Goal: Information Seeking & Learning: Learn about a topic

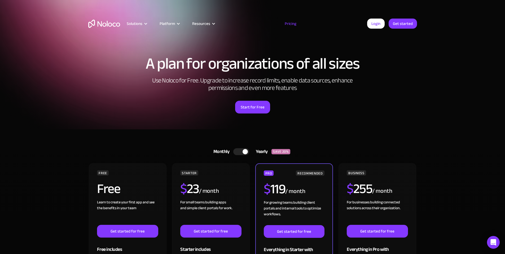
click at [105, 24] on img "home" at bounding box center [104, 24] width 32 height 8
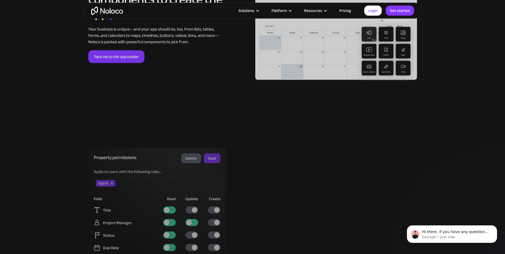
scroll to position [1499, 0]
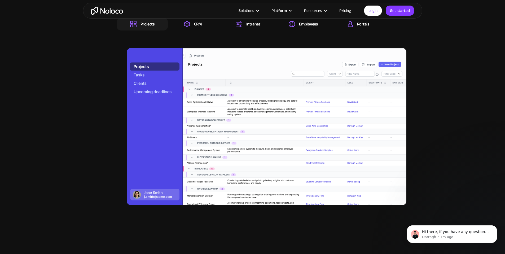
scroll to position [564, 0]
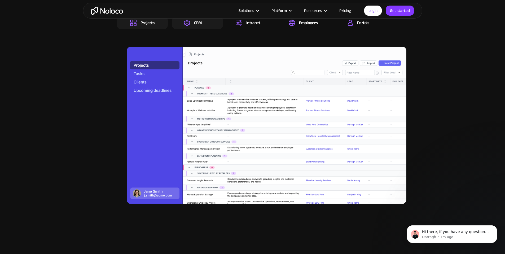
click at [193, 26] on div "CRM" at bounding box center [192, 23] width 17 height 6
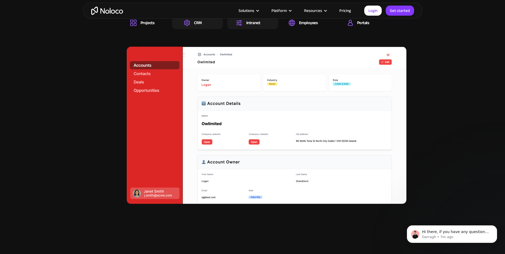
click at [238, 26] on img at bounding box center [239, 23] width 6 height 6
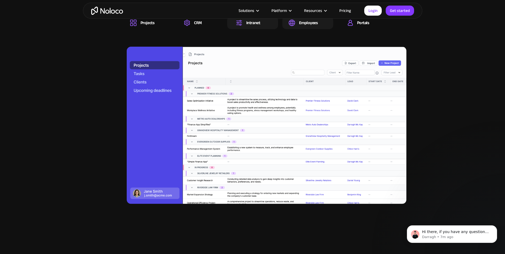
click at [291, 29] on div "Employees" at bounding box center [307, 22] width 51 height 13
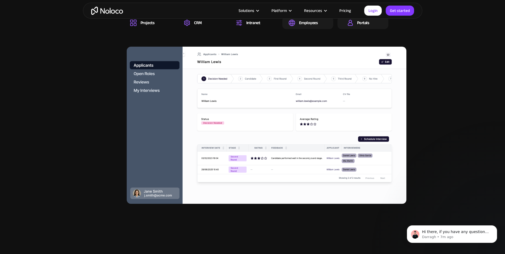
click at [367, 29] on div "Portals" at bounding box center [362, 22] width 51 height 13
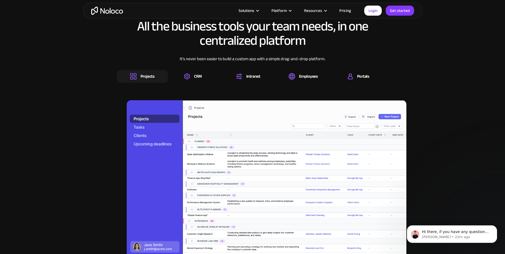
scroll to position [534, 0]
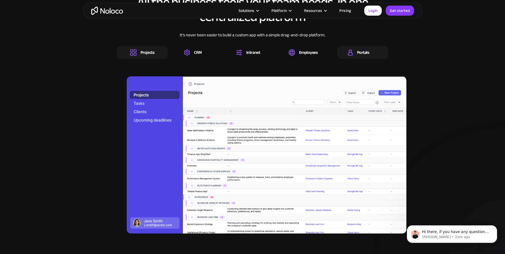
click at [352, 56] on img at bounding box center [350, 52] width 6 height 6
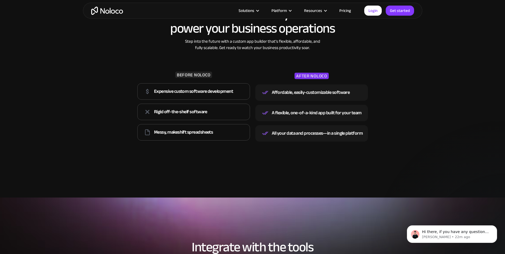
scroll to position [877, 0]
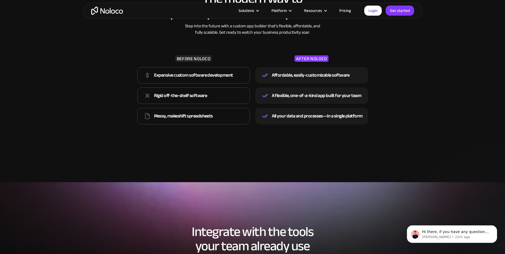
click at [199, 79] on div "Expensive custom software development" at bounding box center [193, 75] width 79 height 8
click at [193, 79] on div "Expensive custom software development" at bounding box center [193, 75] width 79 height 8
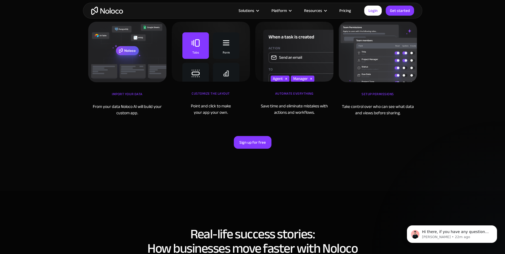
scroll to position [1804, 0]
